Goal: Task Accomplishment & Management: Manage account settings

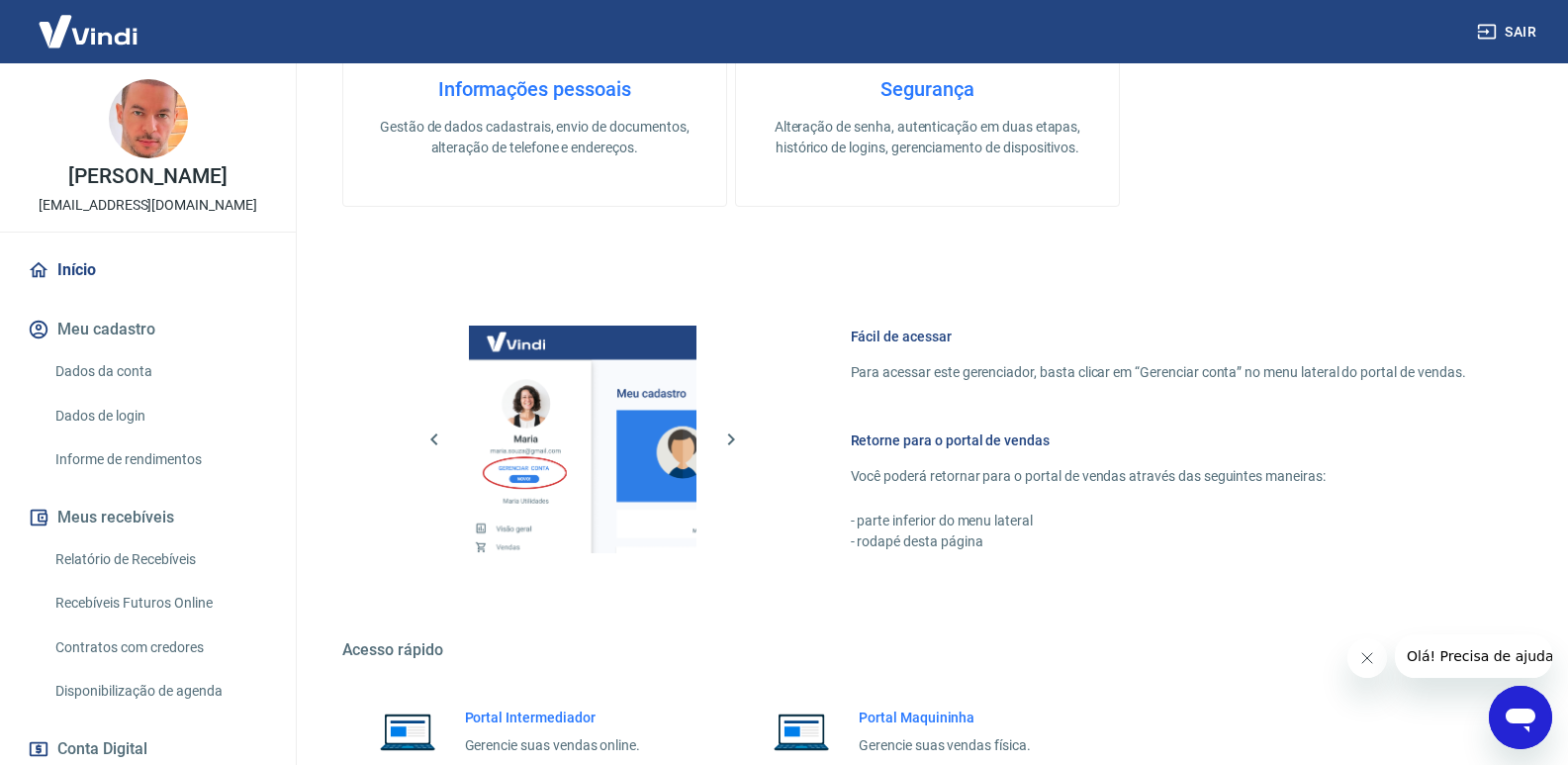
scroll to position [778, 0]
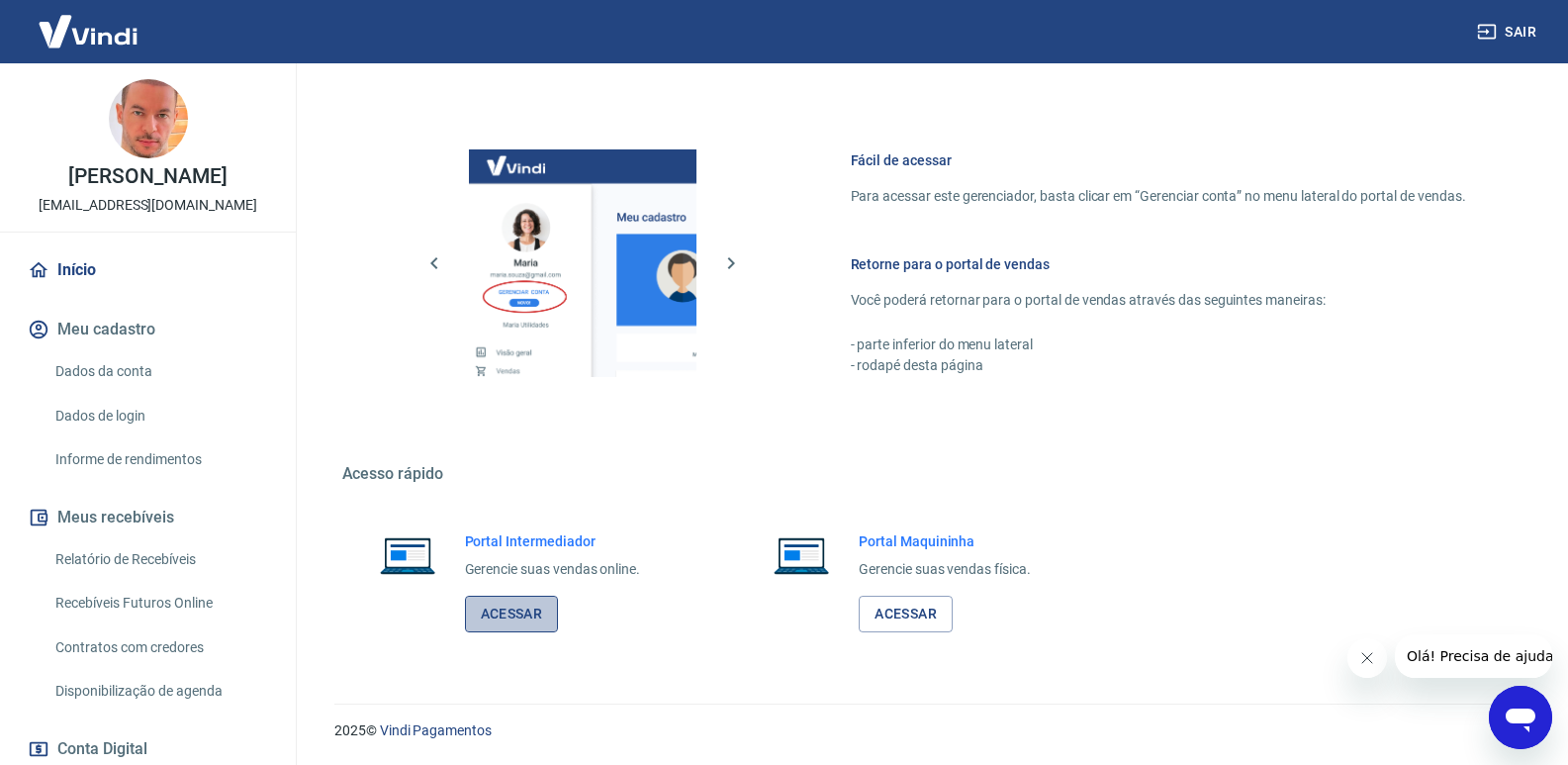
click at [530, 615] on link "Acessar" at bounding box center [512, 614] width 94 height 37
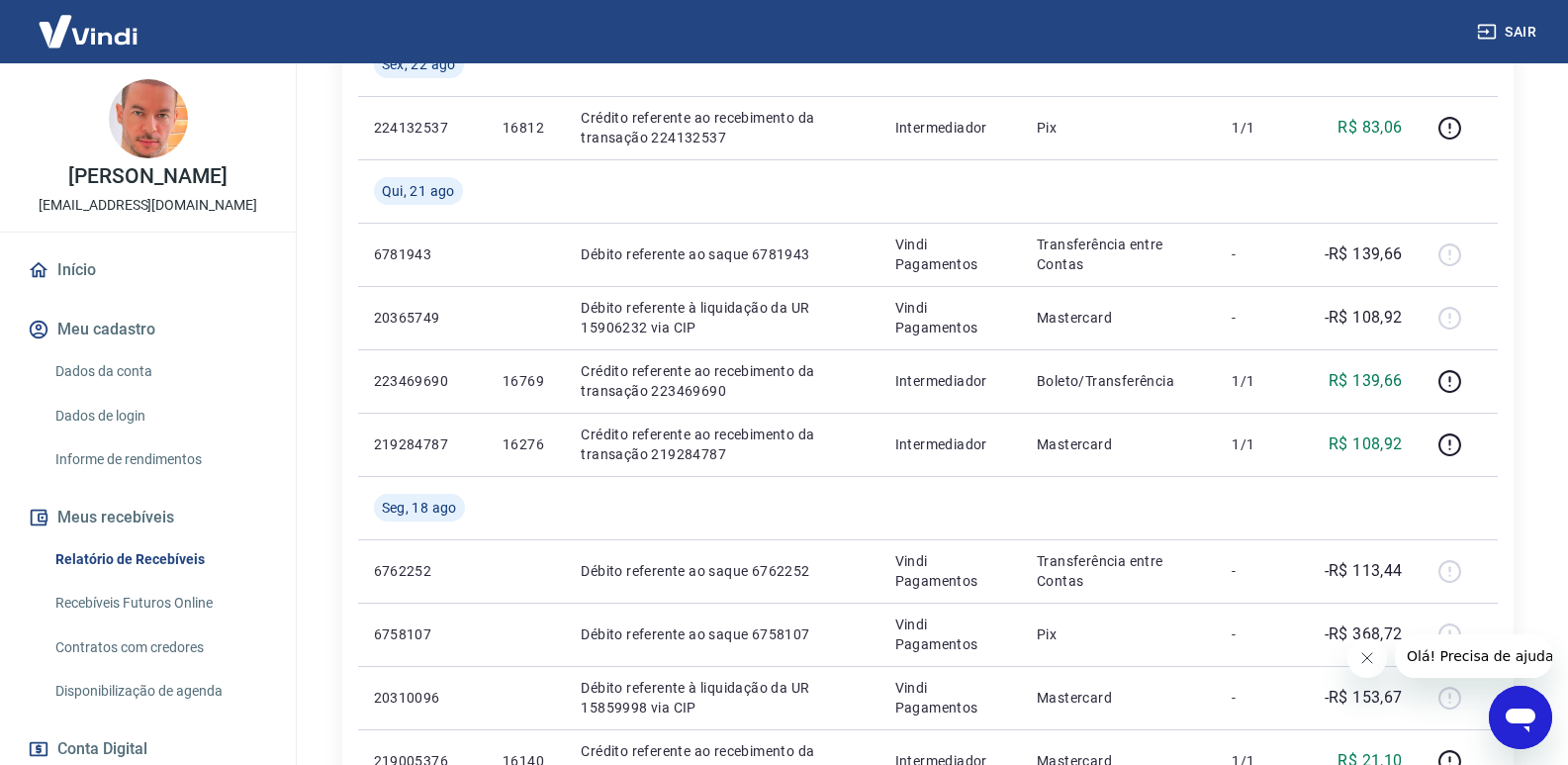
scroll to position [594, 0]
